Goal: Task Accomplishment & Management: Manage account settings

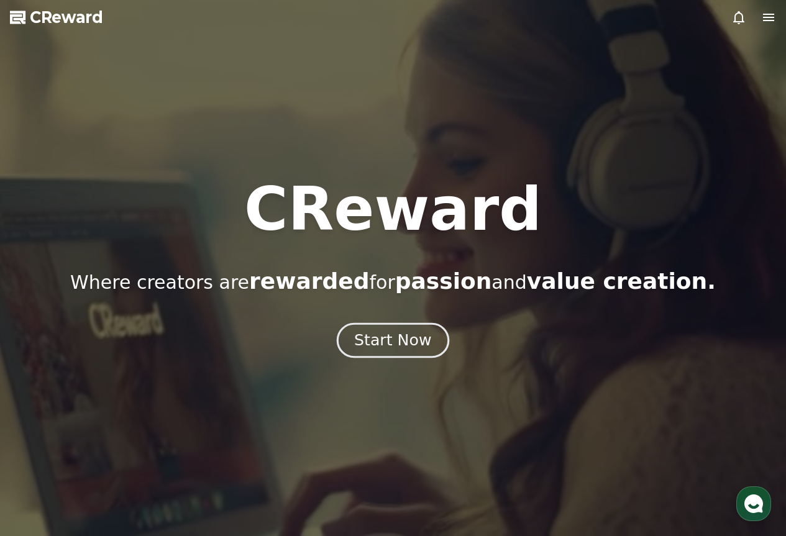
click at [426, 337] on button "Start Now" at bounding box center [393, 339] width 112 height 35
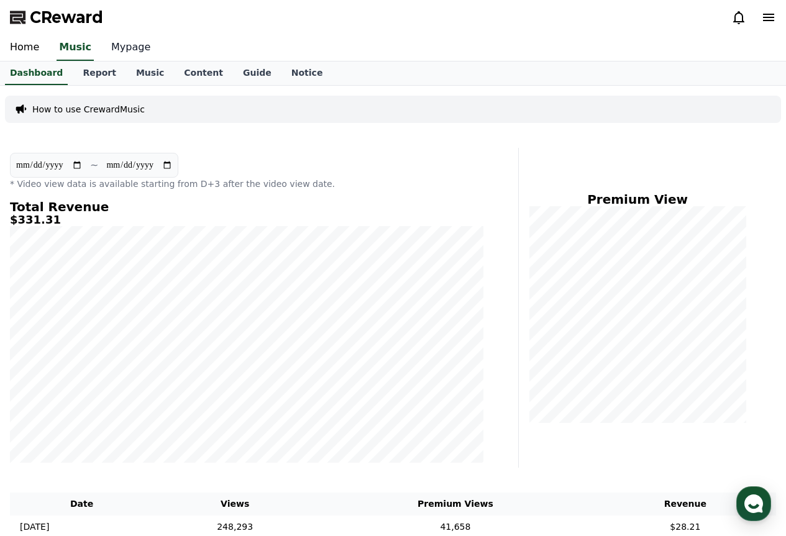
click at [112, 52] on link "Mypage" at bounding box center [130, 48] width 59 height 26
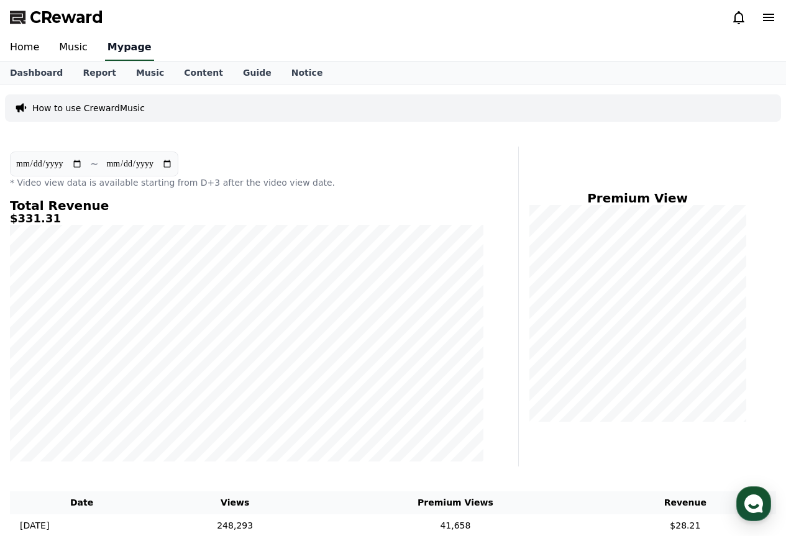
select select "**********"
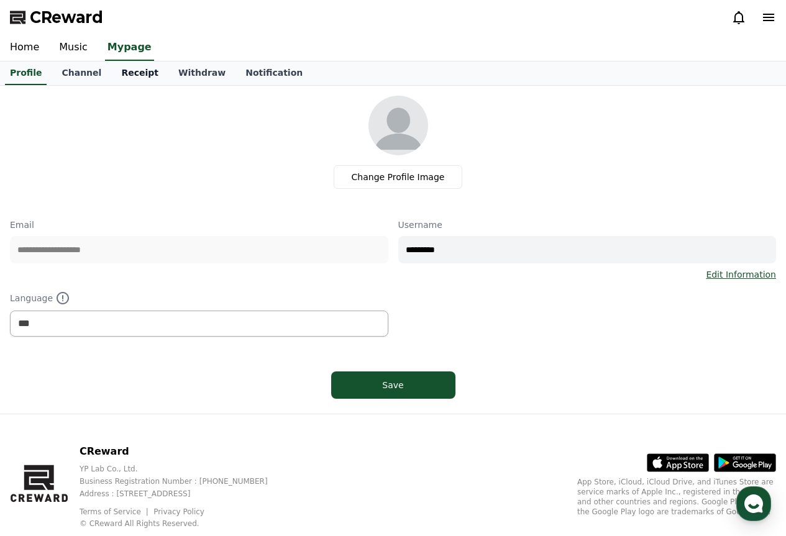
click at [127, 71] on link "Receipt" at bounding box center [139, 73] width 57 height 24
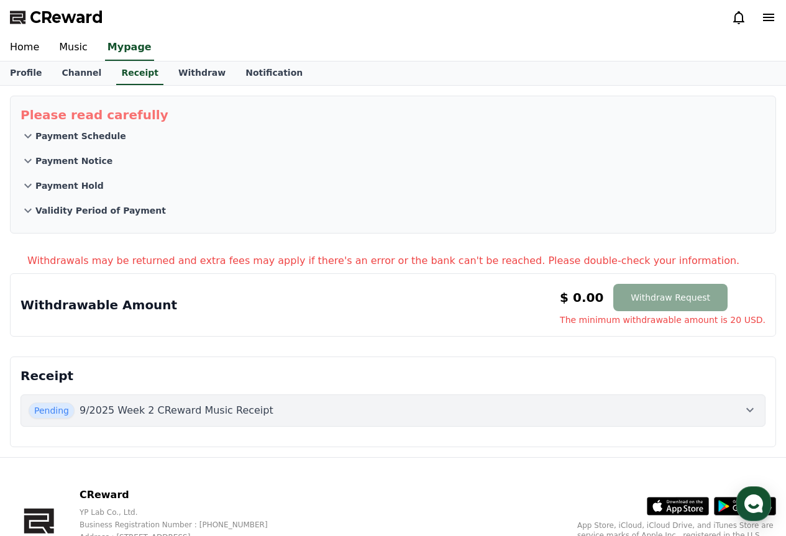
click at [299, 419] on button "Pending 9/2025 Week 2 CReward Music Receipt" at bounding box center [392, 410] width 745 height 32
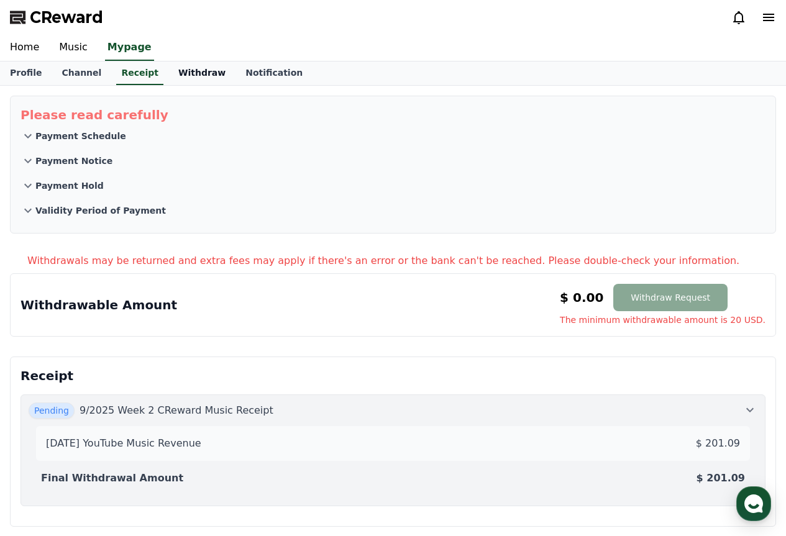
click at [183, 66] on link "Withdraw" at bounding box center [201, 73] width 67 height 24
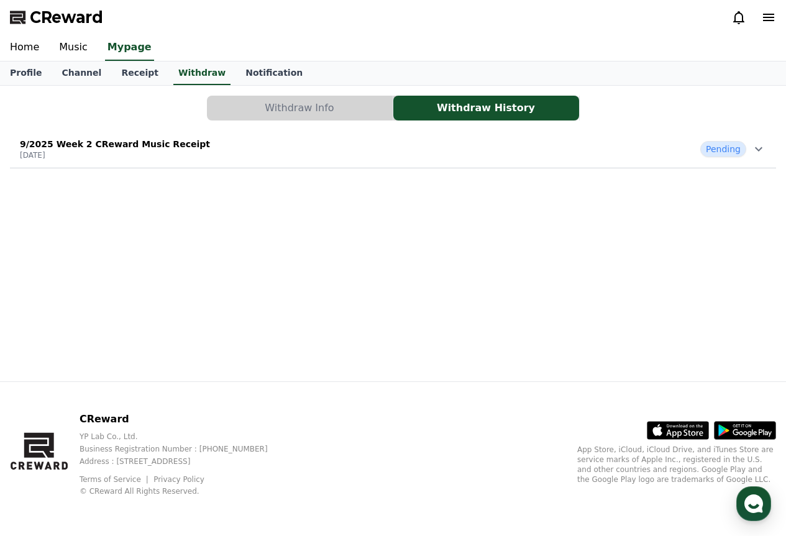
click at [610, 153] on div "9/2025 Week 2 CReward Music Receipt [DATE] Pending" at bounding box center [393, 149] width 766 height 32
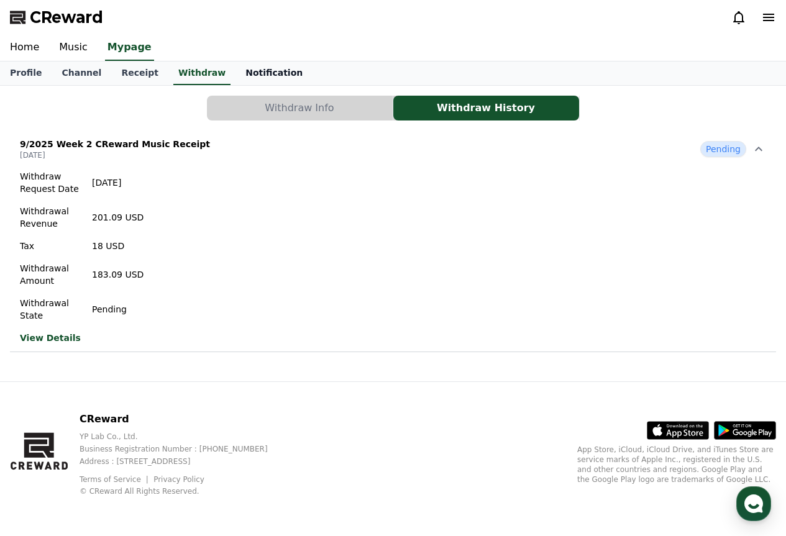
click at [263, 78] on link "Notification" at bounding box center [273, 73] width 77 height 24
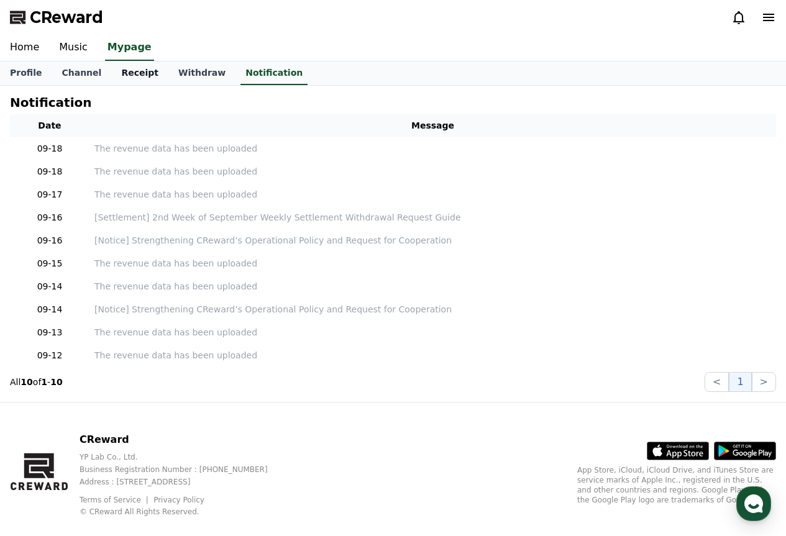
click at [121, 78] on link "Receipt" at bounding box center [139, 73] width 57 height 24
